Goal: Browse casually

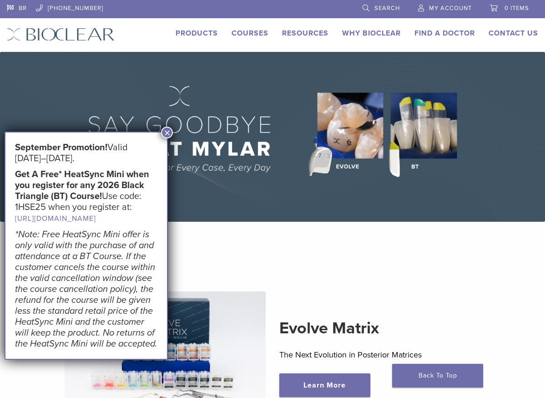
click at [167, 133] on button "×" at bounding box center [167, 133] width 12 height 12
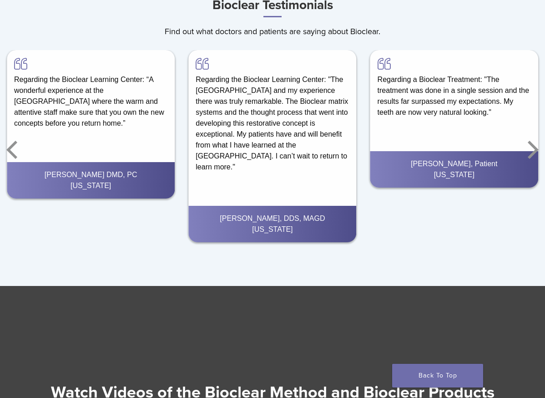
scroll to position [1215, 0]
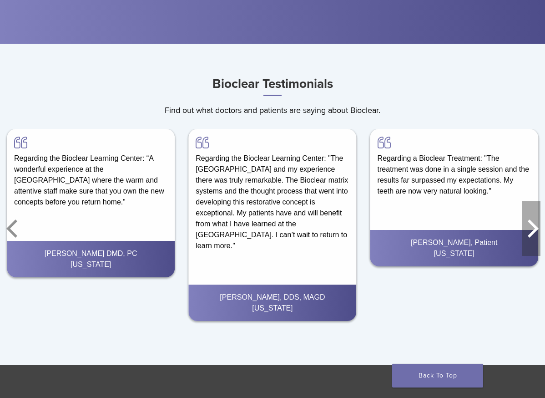
click at [533, 230] on icon "Next" at bounding box center [533, 228] width 11 height 18
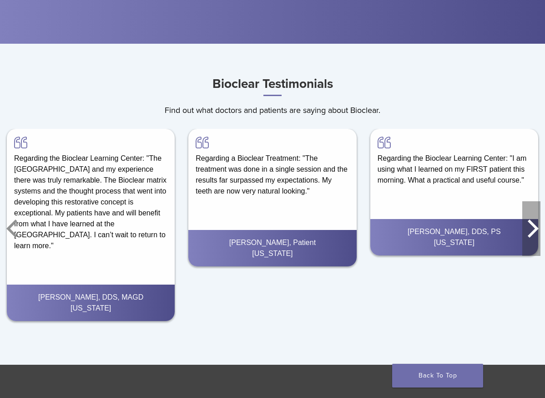
click at [533, 230] on icon "Next" at bounding box center [533, 228] width 11 height 18
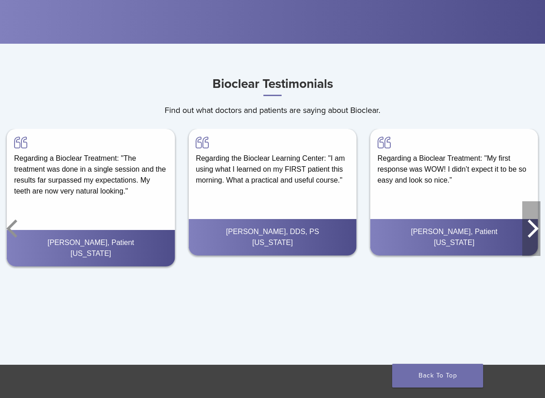
click at [533, 230] on icon "Next" at bounding box center [533, 228] width 11 height 18
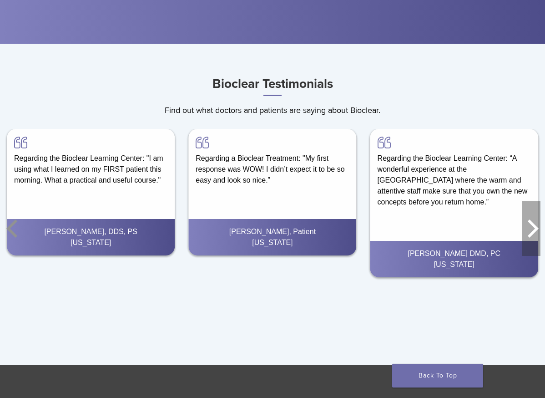
click at [533, 230] on icon "Next" at bounding box center [533, 228] width 11 height 18
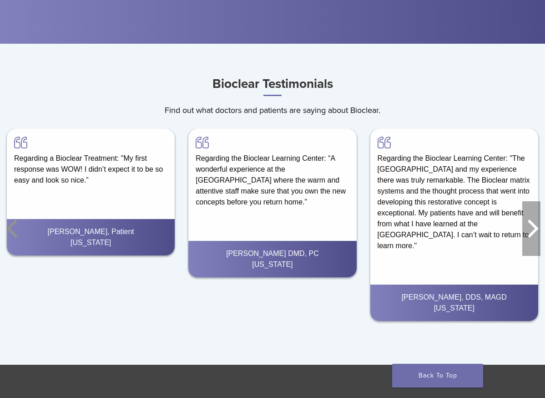
click at [533, 230] on icon "Next" at bounding box center [533, 228] width 11 height 18
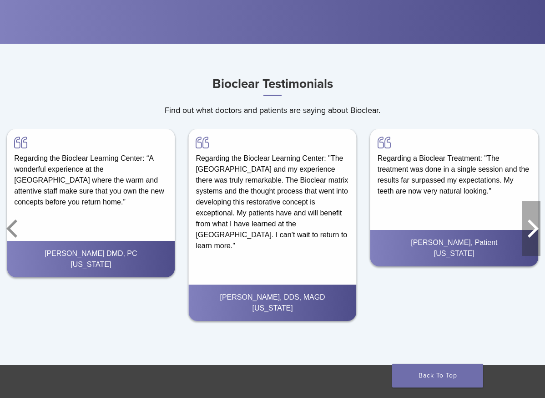
click at [533, 230] on icon "Next" at bounding box center [533, 228] width 11 height 18
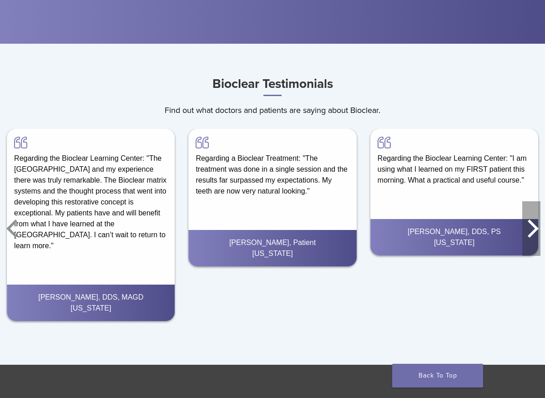
click at [533, 230] on icon "Next" at bounding box center [533, 228] width 11 height 18
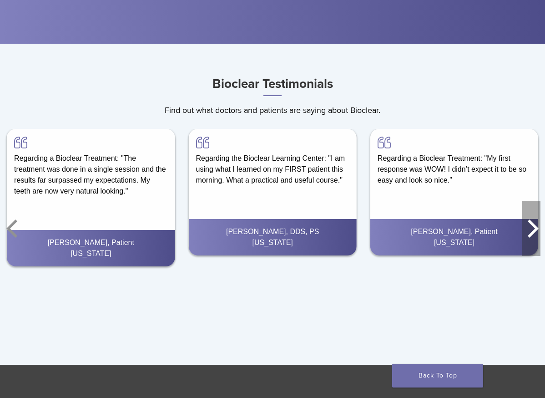
click at [533, 230] on icon "Next" at bounding box center [533, 228] width 11 height 18
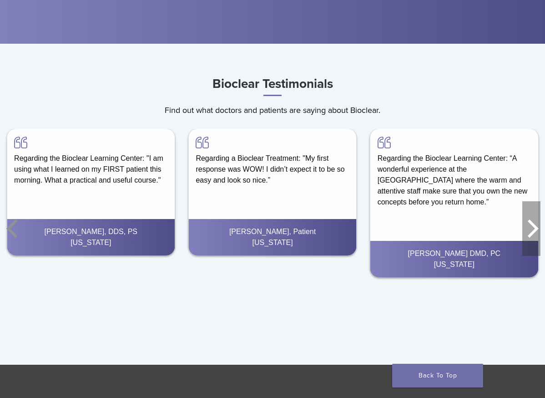
click at [533, 230] on icon "Next" at bounding box center [533, 228] width 11 height 18
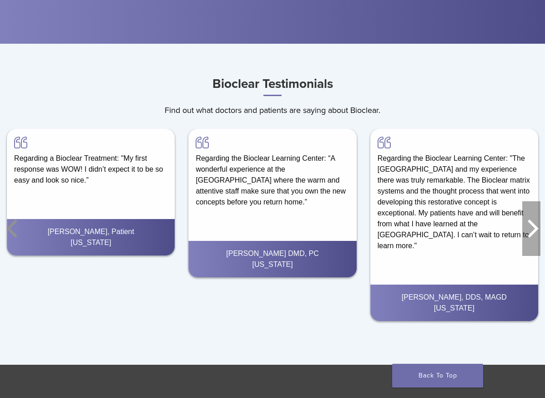
click at [533, 230] on icon "Next" at bounding box center [533, 228] width 11 height 18
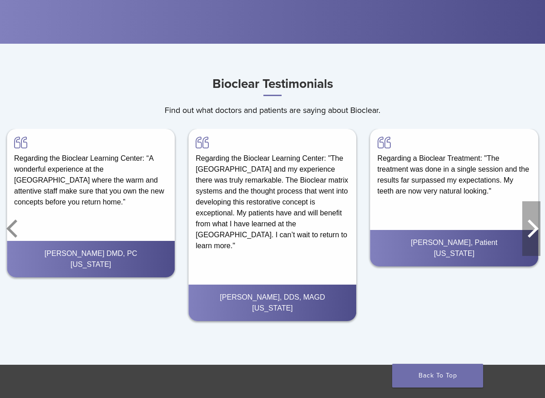
click at [533, 230] on icon "Next" at bounding box center [533, 228] width 11 height 18
